Goal: Find specific page/section: Find specific page/section

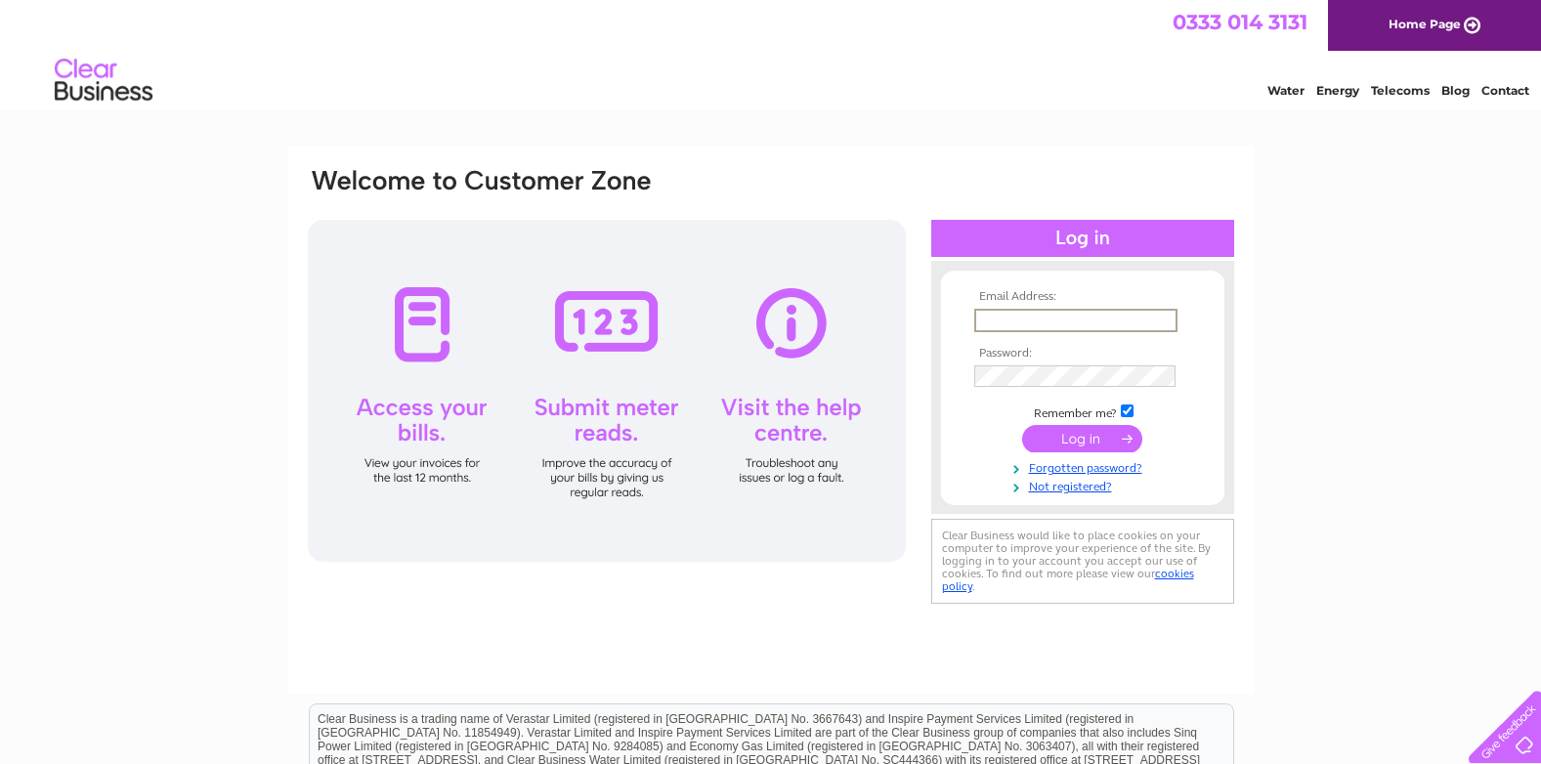
drag, startPoint x: 0, startPoint y: 0, endPoint x: 1106, endPoint y: 317, distance: 1150.5
click at [1106, 317] on input "text" at bounding box center [1075, 320] width 203 height 23
type input "juliet@millhousestud.com"
click at [1079, 436] on input "submit" at bounding box center [1082, 436] width 120 height 27
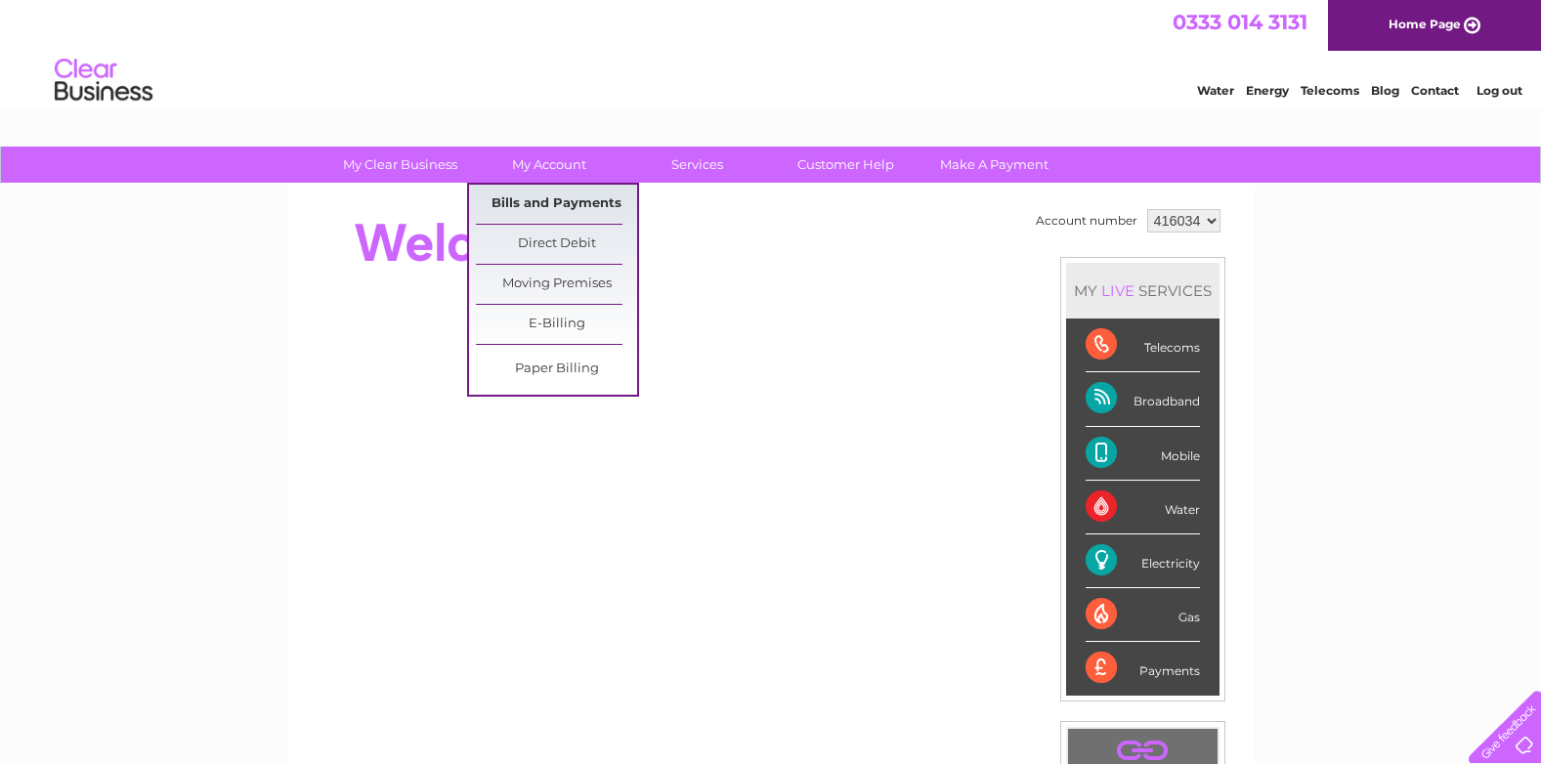
click at [541, 202] on link "Bills and Payments" at bounding box center [556, 204] width 161 height 39
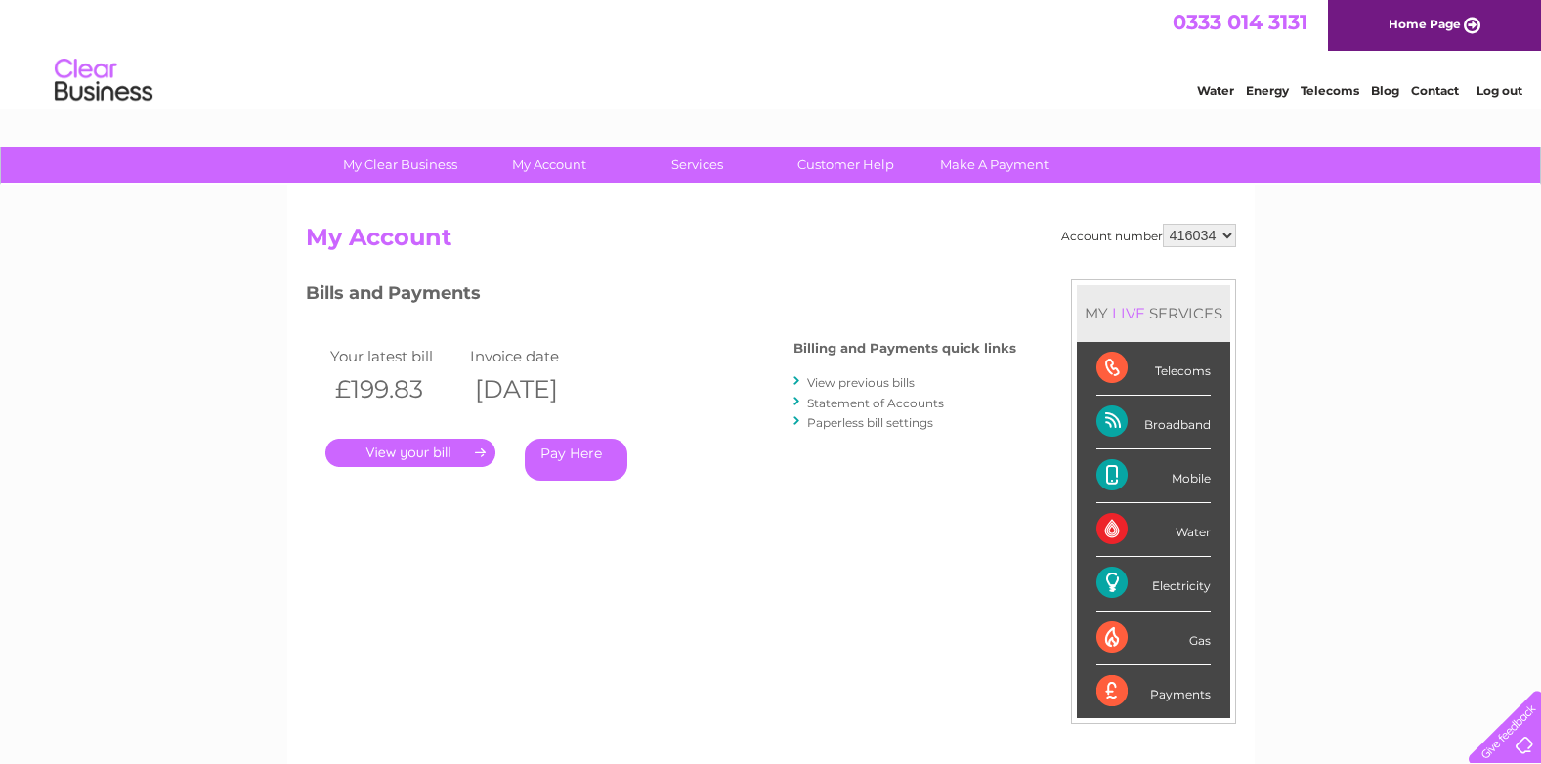
click at [392, 456] on link "." at bounding box center [410, 453] width 170 height 28
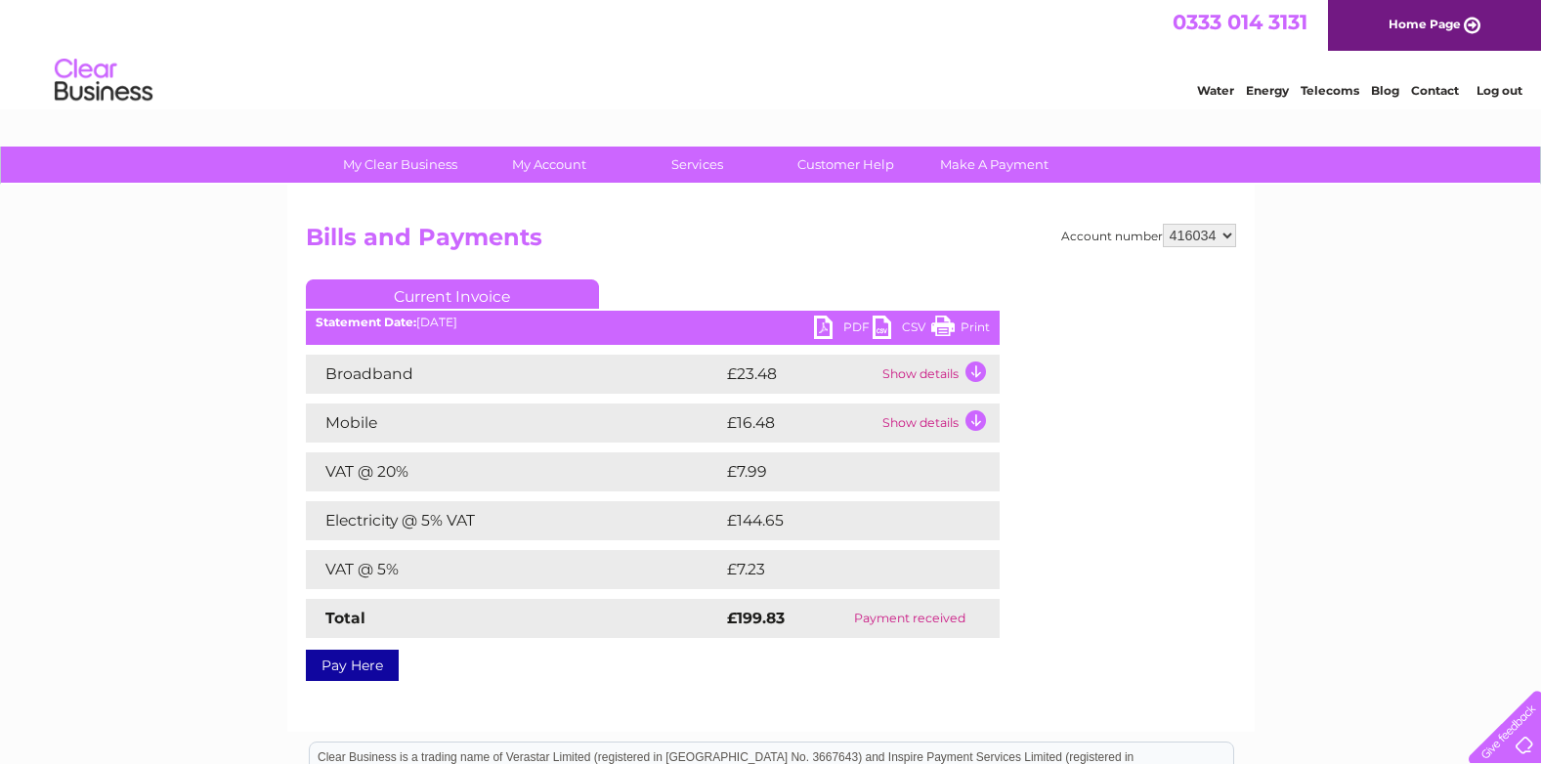
click at [828, 327] on link "PDF" at bounding box center [843, 330] width 59 height 28
